Goal: Transaction & Acquisition: Purchase product/service

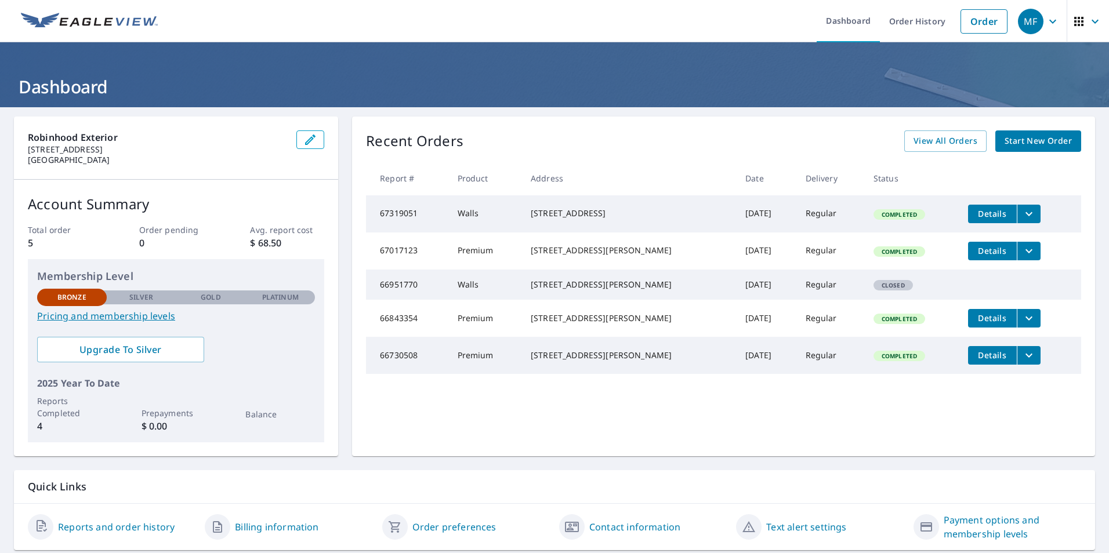
drag, startPoint x: 523, startPoint y: 210, endPoint x: 616, endPoint y: 224, distance: 94.3
click at [616, 224] on td "[STREET_ADDRESS]" at bounding box center [628, 213] width 215 height 37
copy div "[STREET_ADDRESS]"
click at [979, 16] on link "Order" at bounding box center [983, 21] width 47 height 24
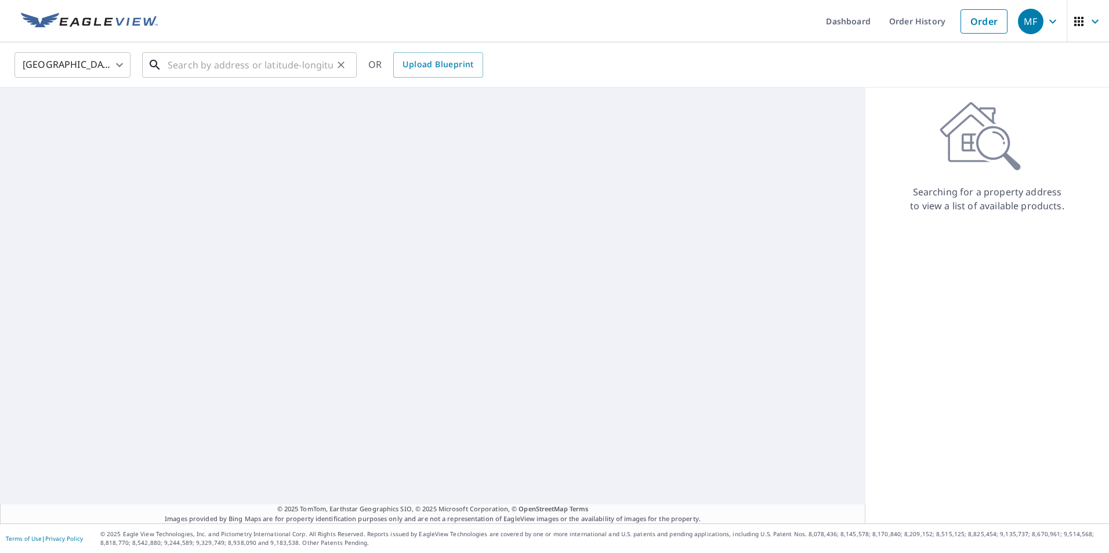
click at [213, 73] on input "text" at bounding box center [250, 65] width 165 height 32
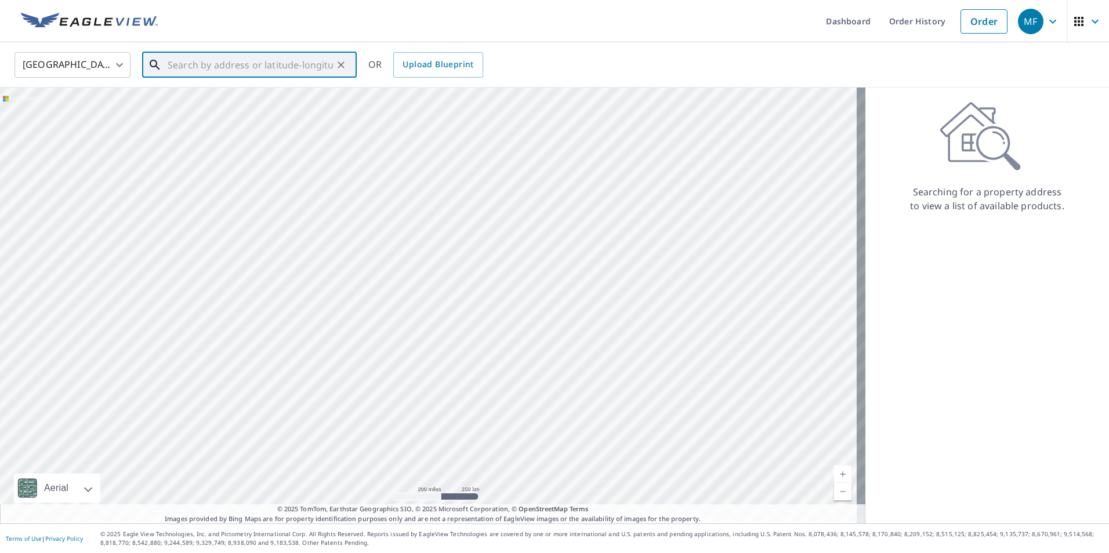
paste input "[STREET_ADDRESS]"
click at [254, 98] on span "4 Osprey Ln" at bounding box center [256, 99] width 182 height 14
type input "[STREET_ADDRESS]"
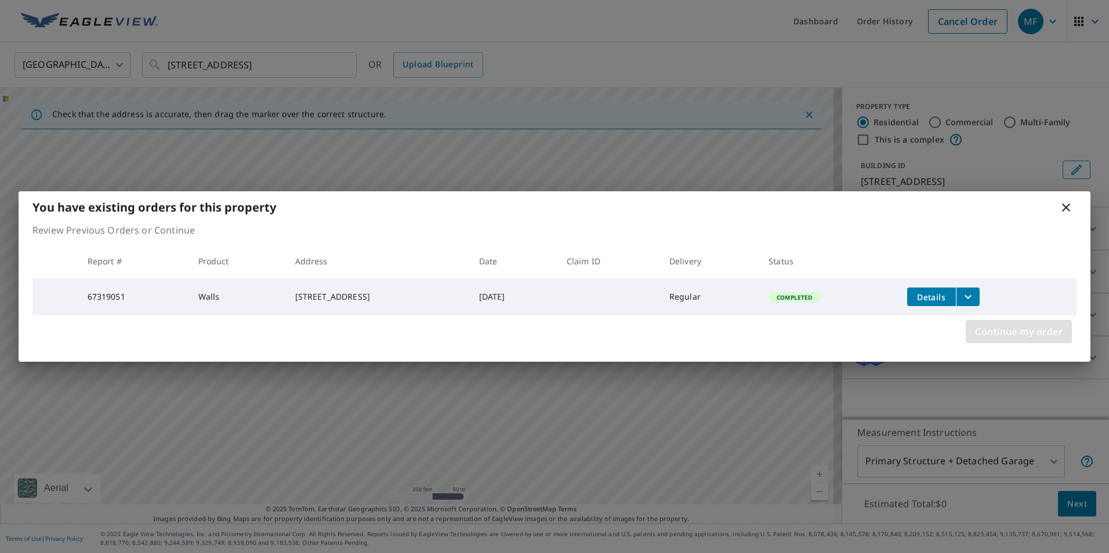
click at [1001, 337] on span "Continue my order" at bounding box center [1019, 332] width 88 height 16
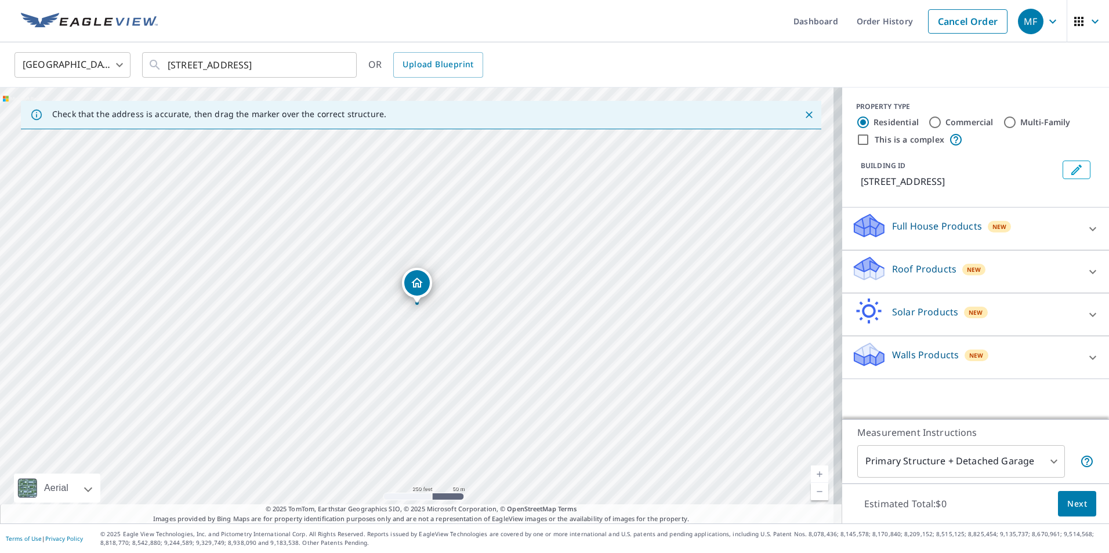
click at [978, 355] on div "Walls Products New" at bounding box center [964, 357] width 227 height 33
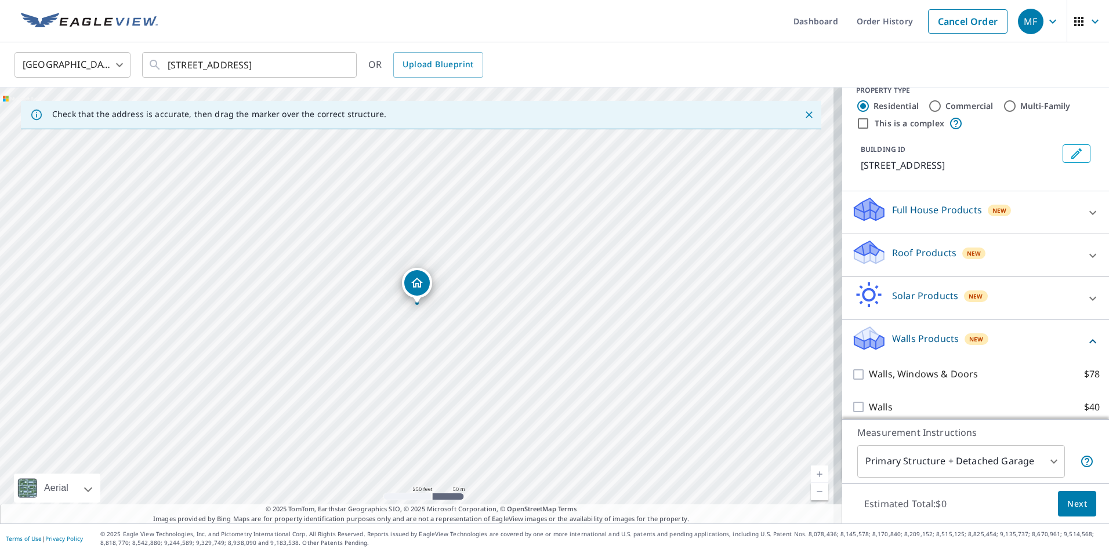
scroll to position [26, 0]
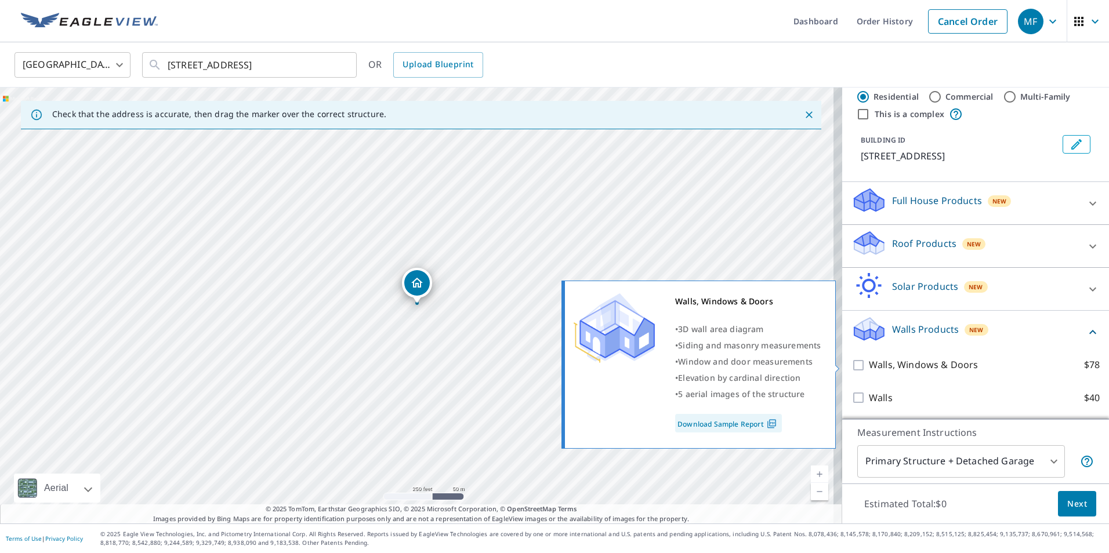
click at [851, 364] on input "Walls, Windows & Doors $78" at bounding box center [859, 365] width 17 height 14
checkbox input "true"
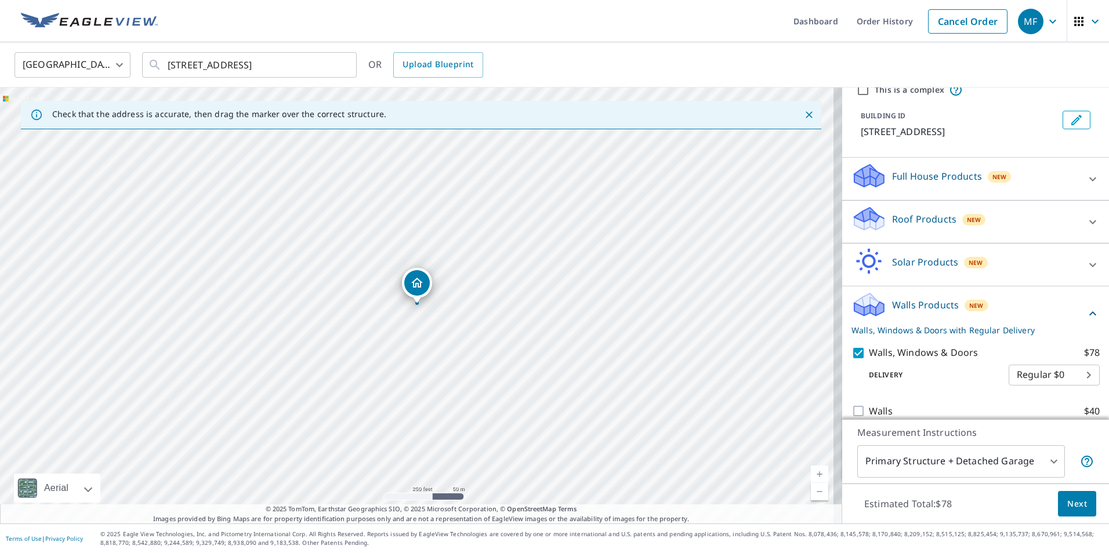
scroll to position [63, 0]
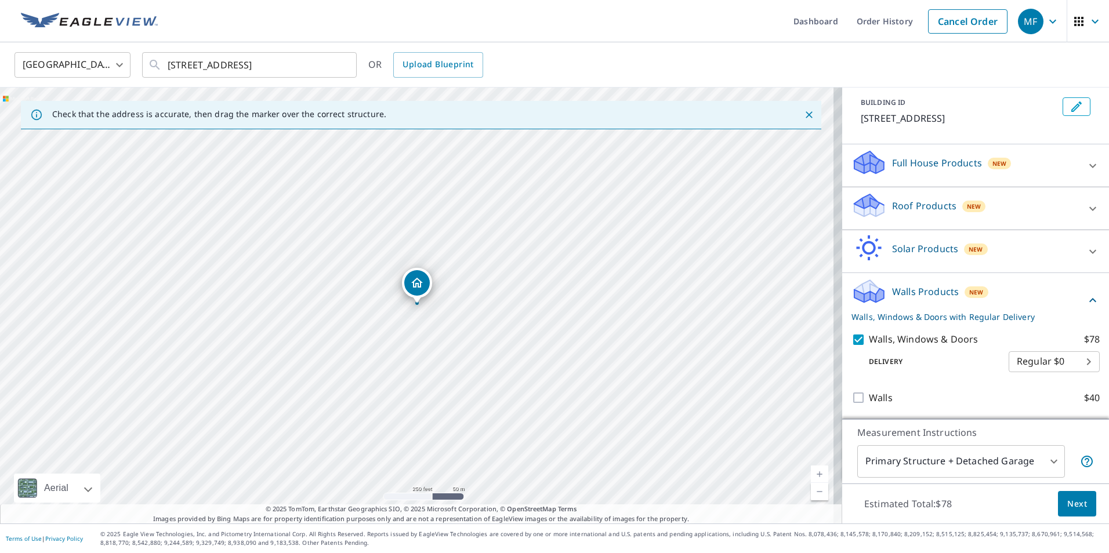
click at [1076, 498] on span "Next" at bounding box center [1077, 504] width 20 height 14
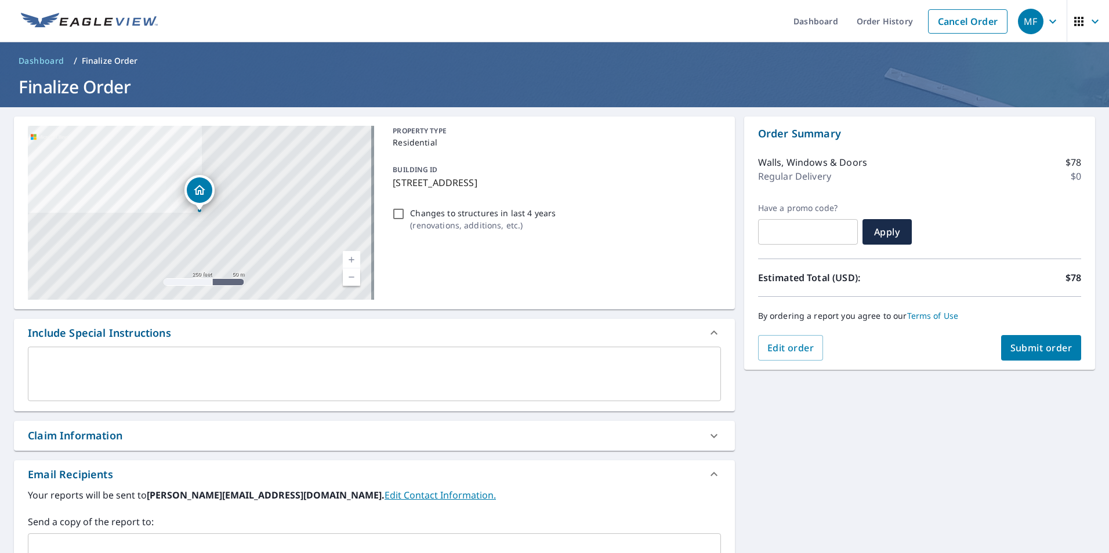
click at [1026, 342] on span "Submit order" at bounding box center [1041, 348] width 62 height 13
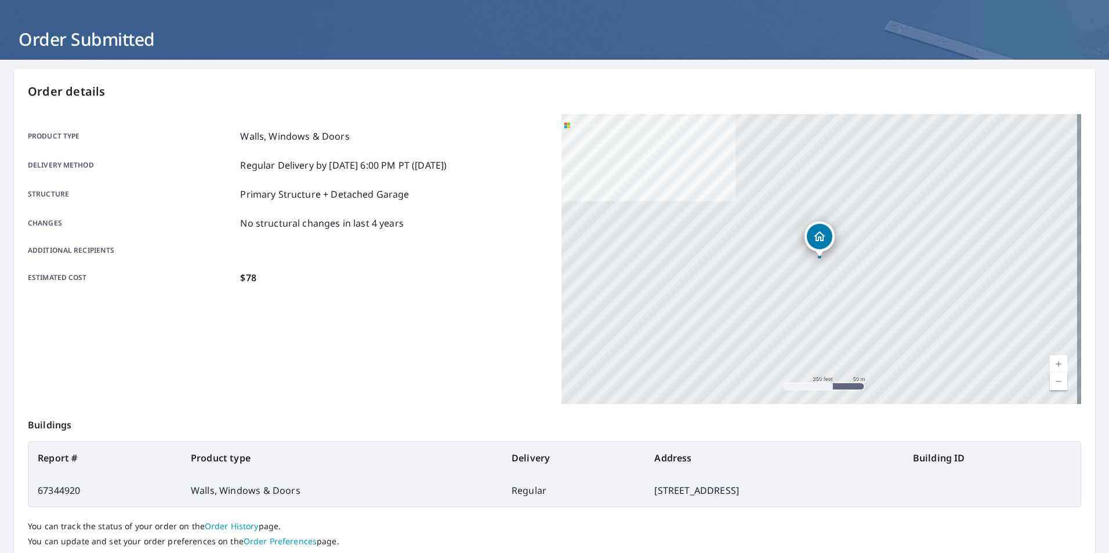
scroll to position [129, 0]
